Goal: Task Accomplishment & Management: Check status

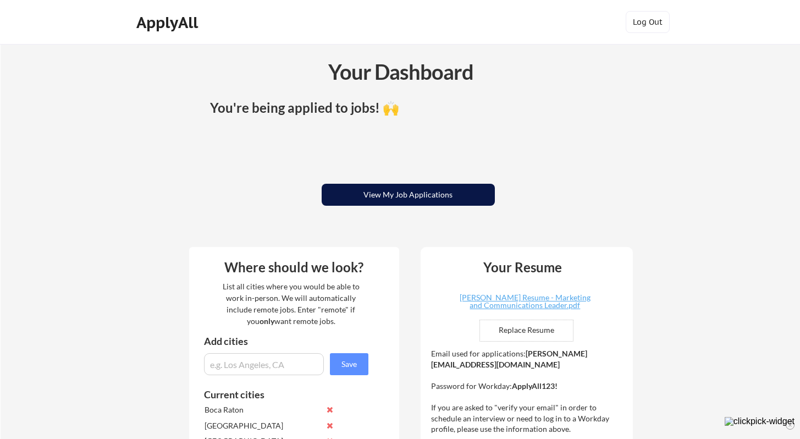
click at [433, 195] on button "View My Job Applications" at bounding box center [408, 195] width 173 height 22
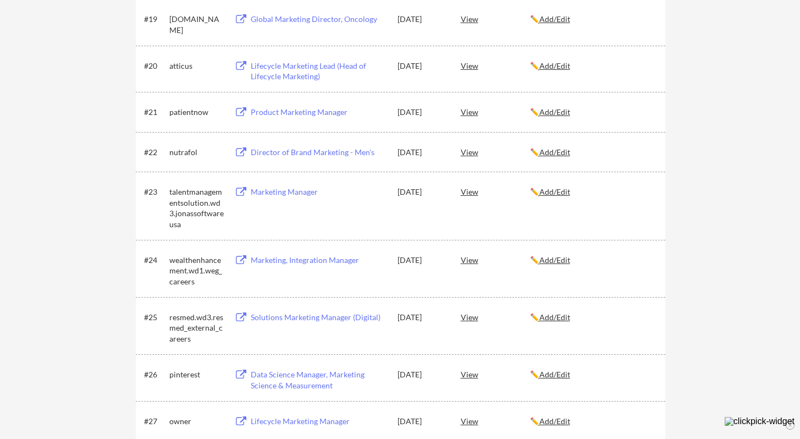
scroll to position [875, 0]
